Goal: Transaction & Acquisition: Purchase product/service

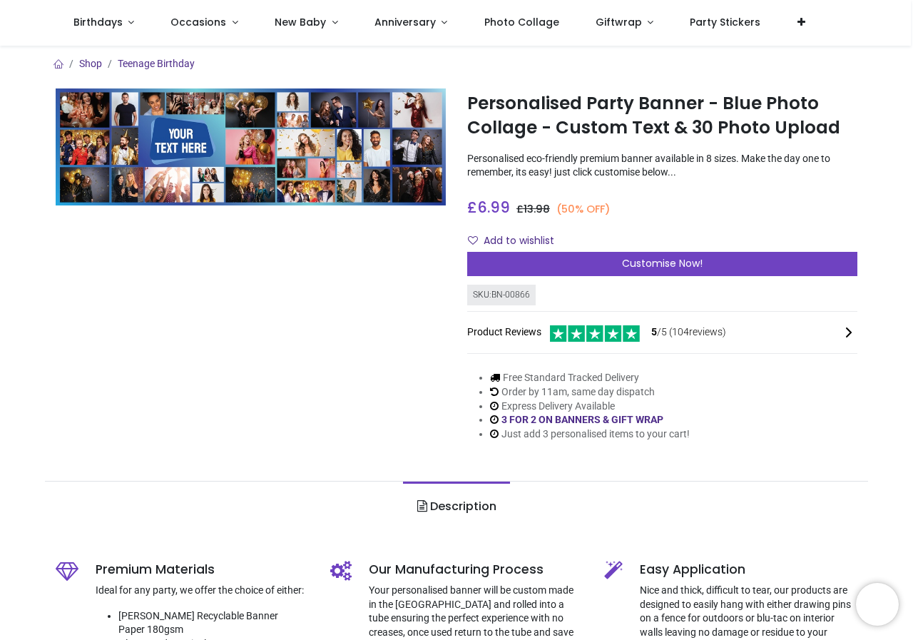
scroll to position [71, 0]
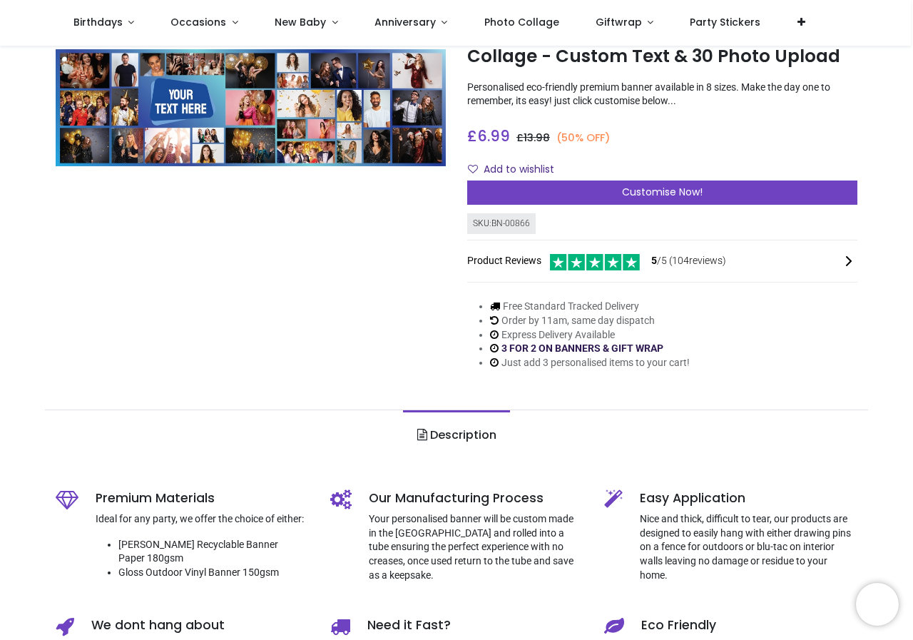
click at [568, 352] on link "3 FOR 2 ON BANNERS & GIFT WRAP" at bounding box center [583, 347] width 162 height 11
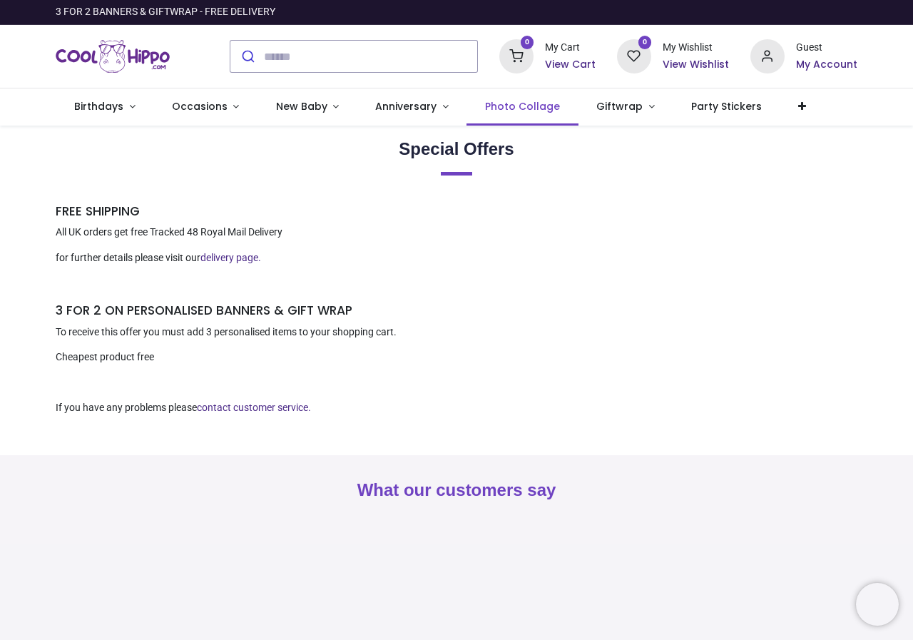
click at [542, 103] on span "Photo Collage" at bounding box center [522, 106] width 75 height 14
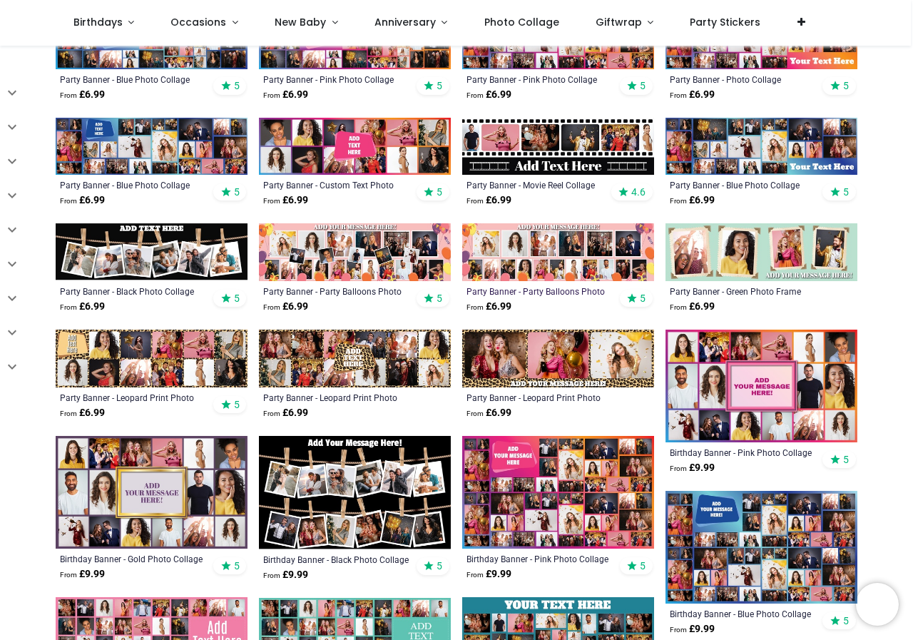
scroll to position [499, 0]
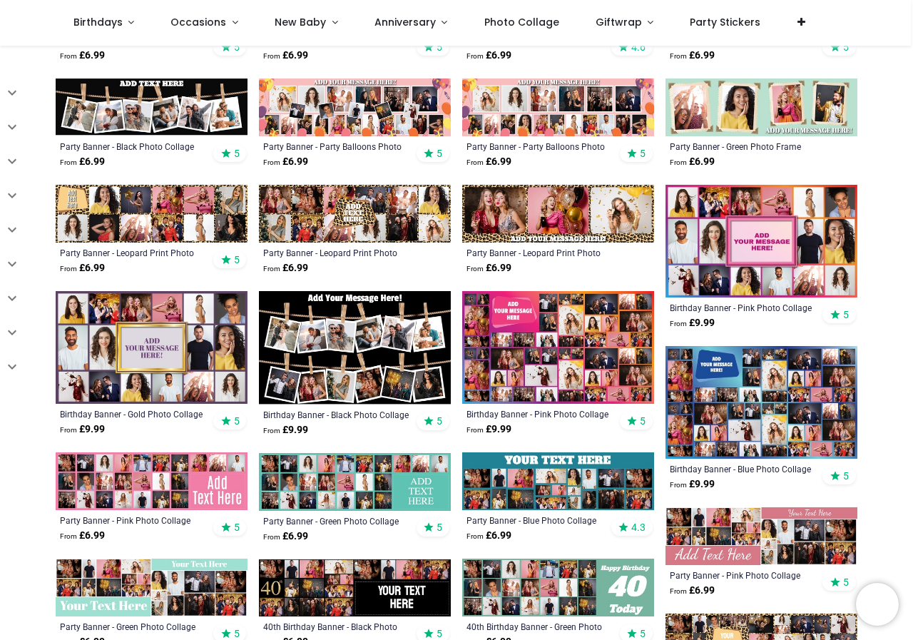
scroll to position [499, 0]
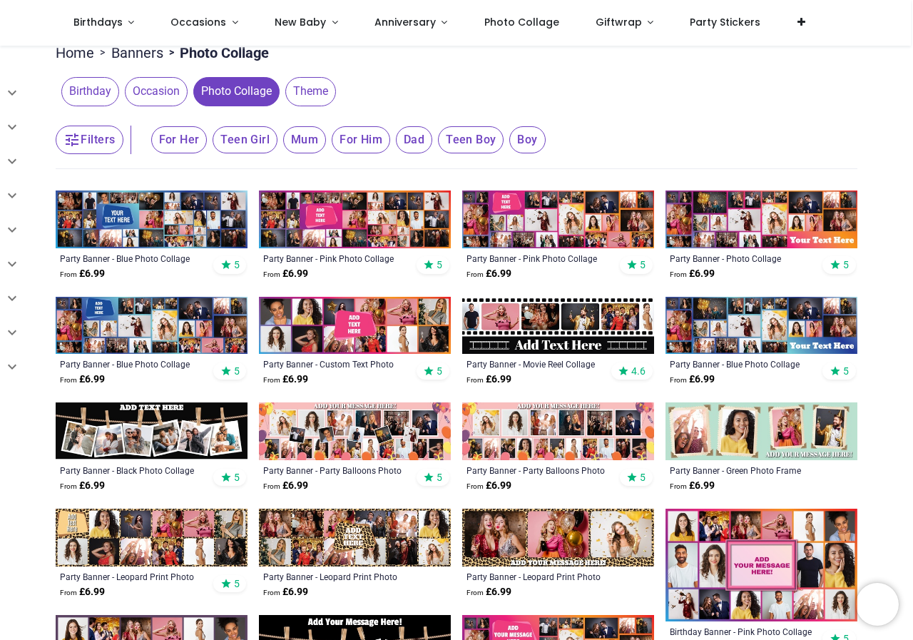
scroll to position [143, 0]
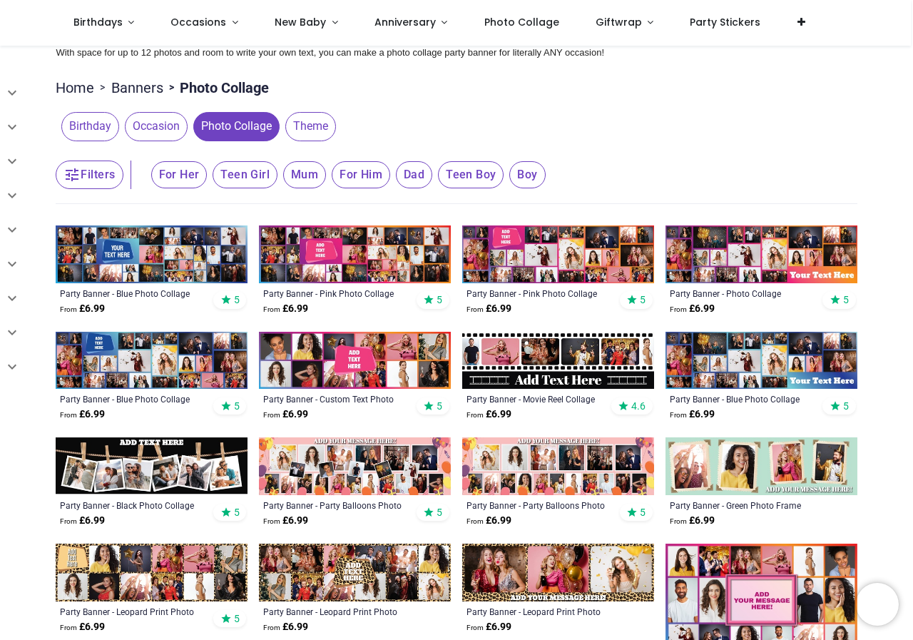
click at [741, 462] on img at bounding box center [762, 466] width 192 height 58
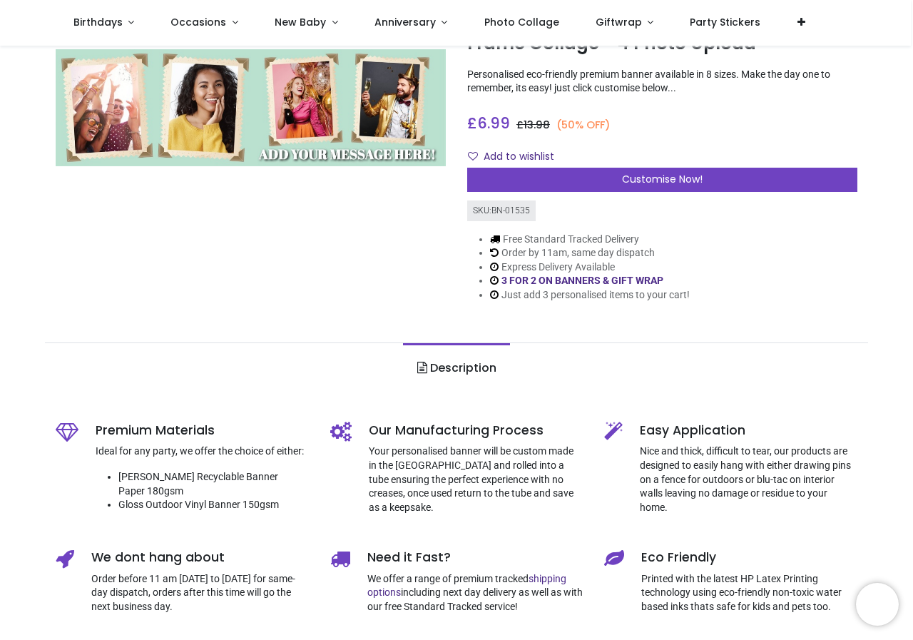
scroll to position [71, 0]
